Goal: Obtain resource: Download file/media

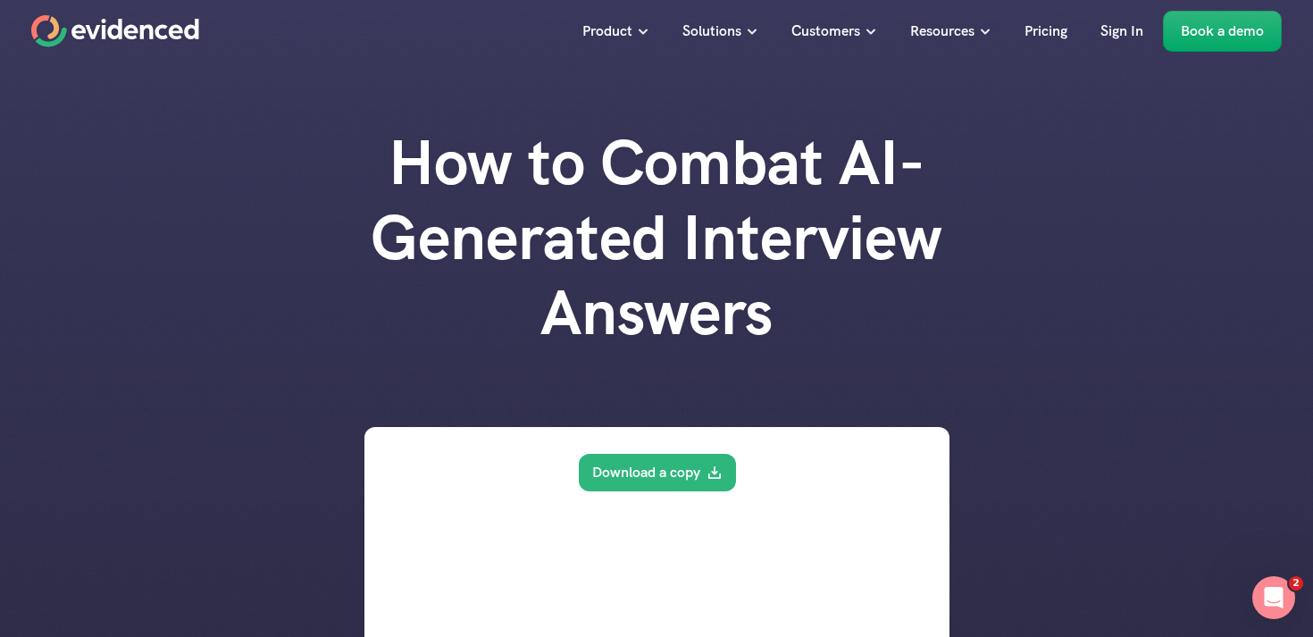
click at [955, 318] on h1 "How to Combat AI-Generated Interview Answers" at bounding box center [656, 237] width 715 height 225
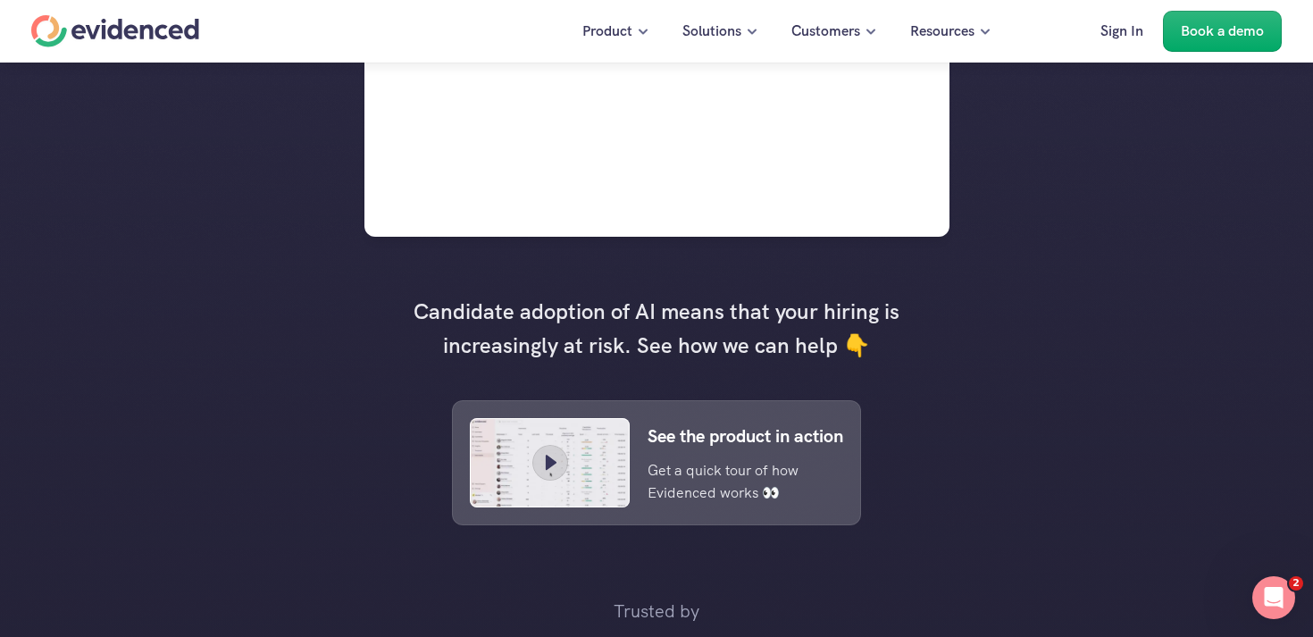
scroll to position [957, 0]
